Goal: Navigation & Orientation: Find specific page/section

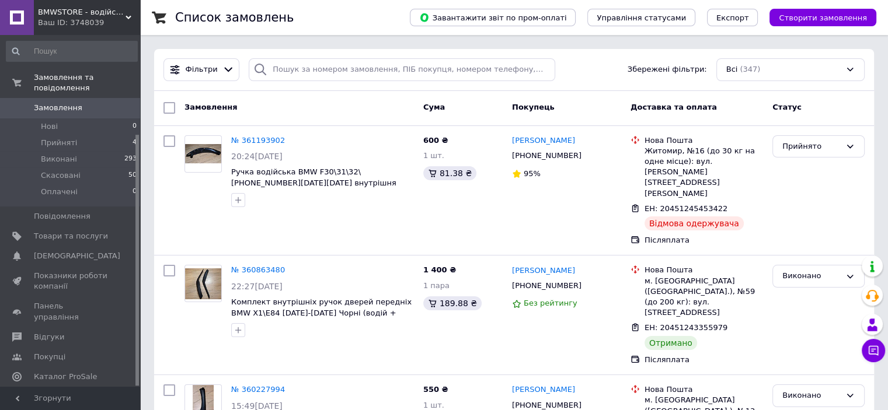
scroll to position [117, 0]
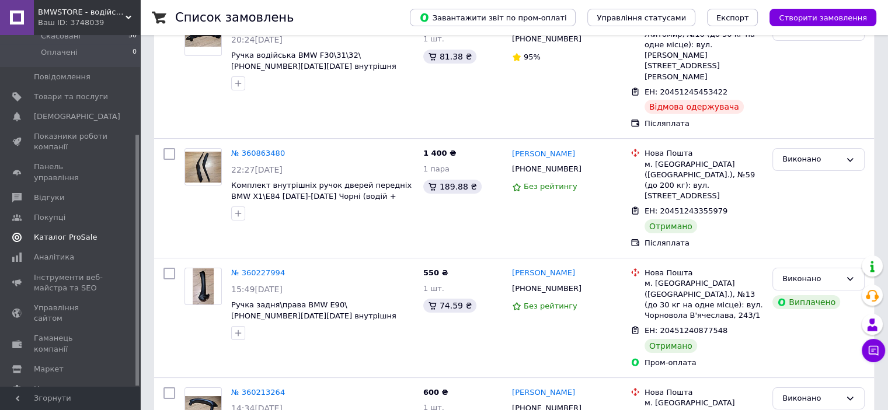
click at [72, 232] on span "Каталог ProSale" at bounding box center [65, 237] width 63 height 11
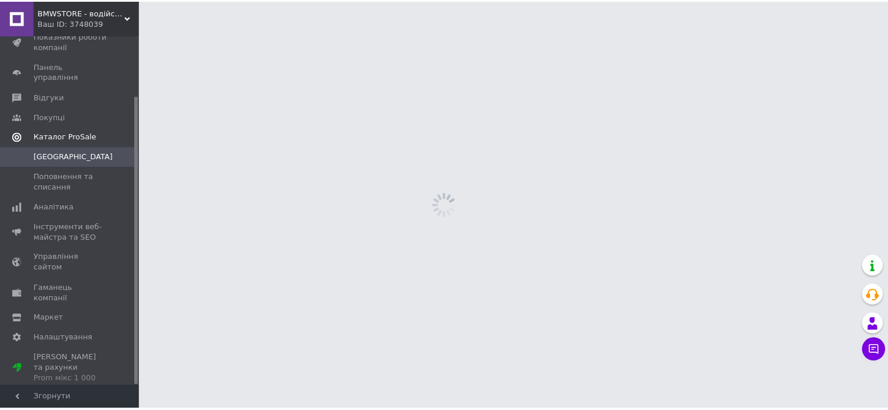
scroll to position [72, 0]
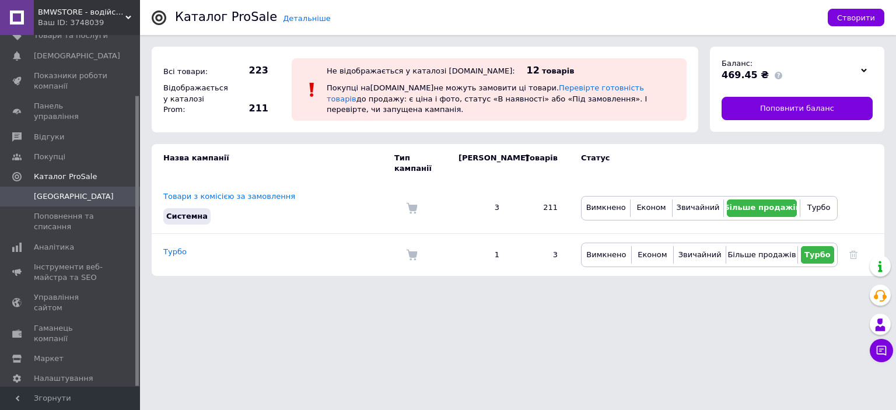
click at [34, 393] on span "[PERSON_NAME] та рахунки Prom мікс 1 000" at bounding box center [71, 409] width 74 height 32
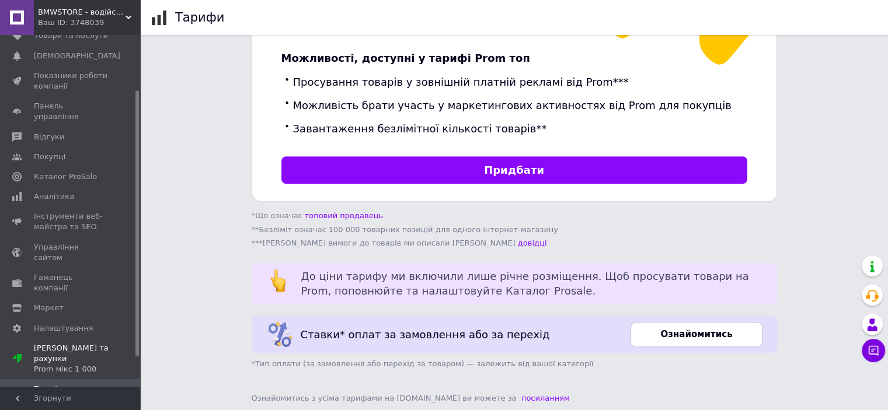
scroll to position [112, 0]
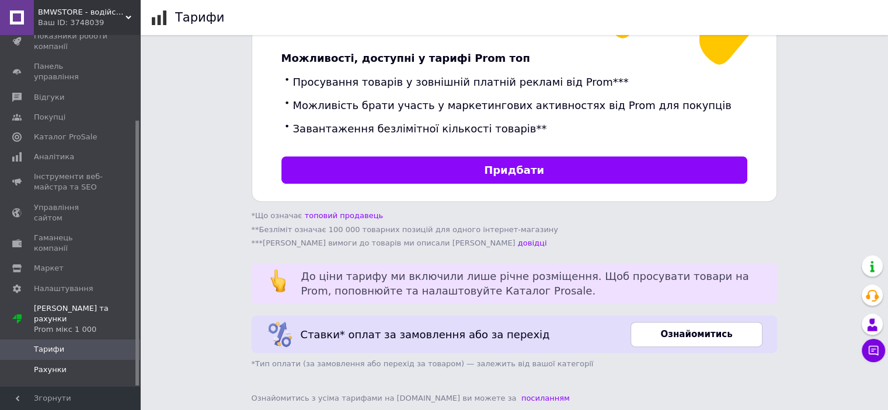
click at [60, 365] on span "Рахунки" at bounding box center [50, 370] width 33 height 11
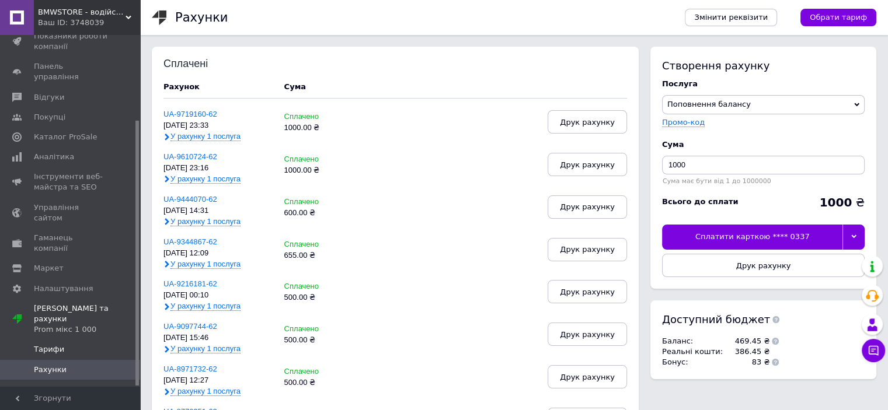
click at [54, 344] on span "Тарифи" at bounding box center [49, 349] width 30 height 11
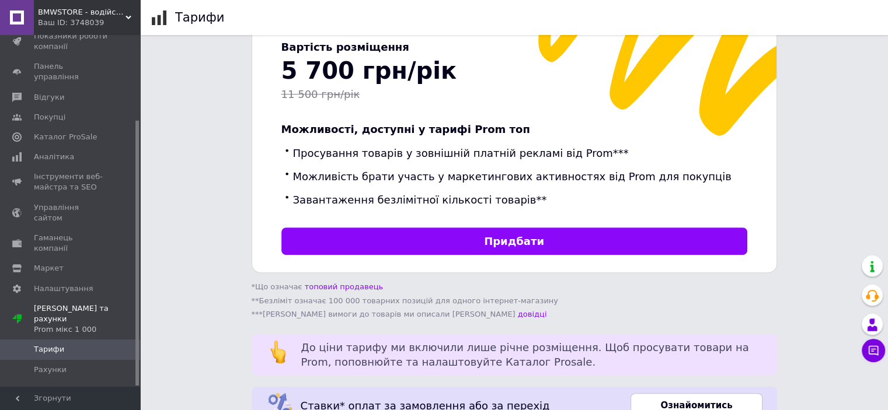
scroll to position [421, 0]
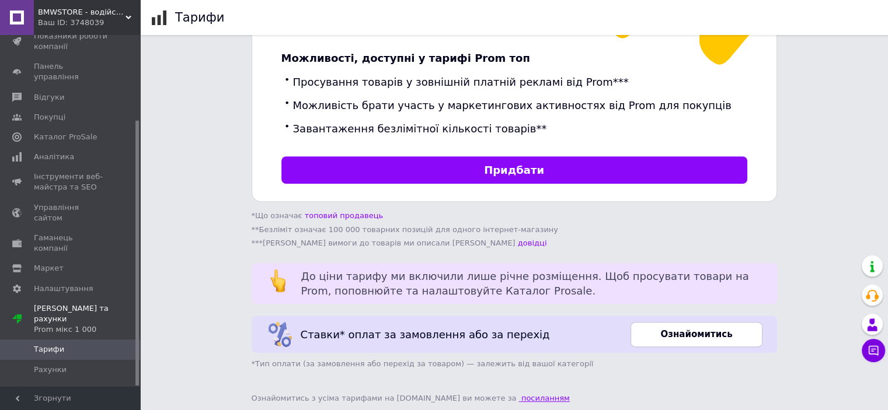
click at [519, 394] on link "посиланням" at bounding box center [544, 398] width 51 height 9
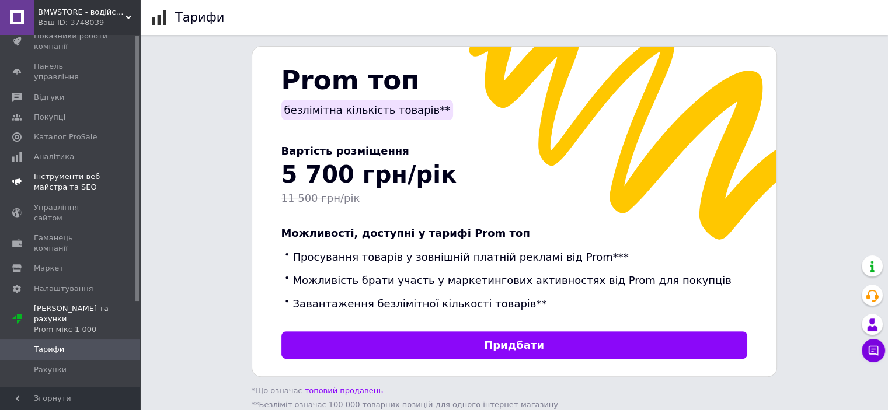
scroll to position [0, 0]
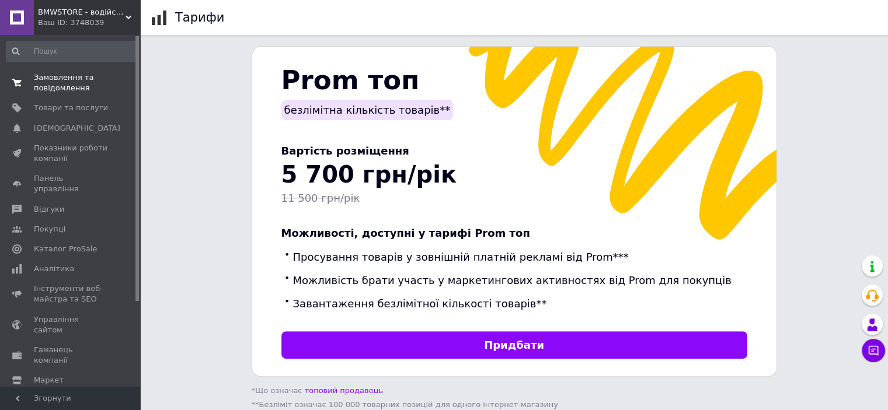
click at [49, 82] on span "Замовлення та повідомлення" at bounding box center [71, 82] width 74 height 21
